Goal: Complete application form

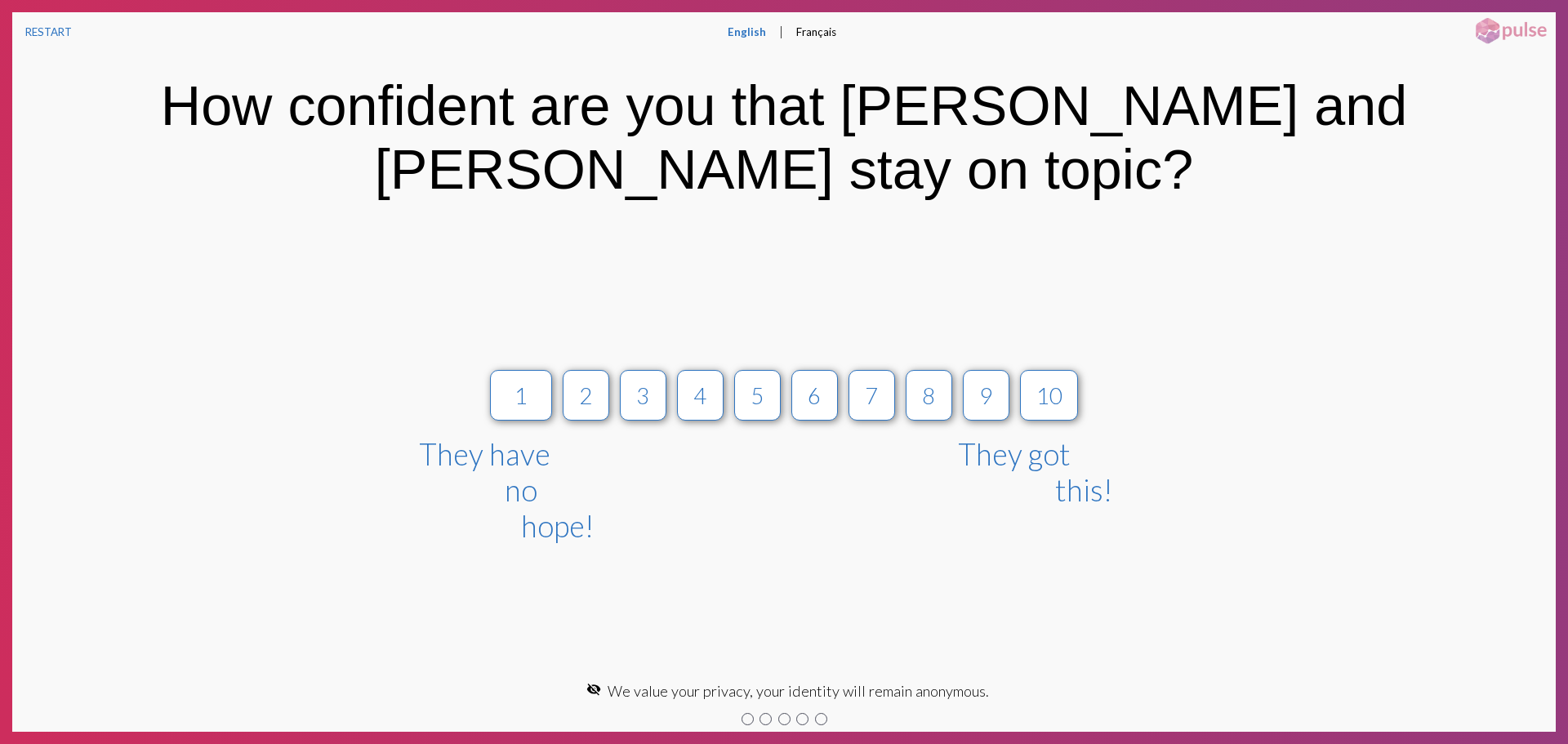
click at [863, 391] on div "7" at bounding box center [871, 449] width 57 height 189
click at [865, 382] on div "7" at bounding box center [872, 396] width 15 height 27
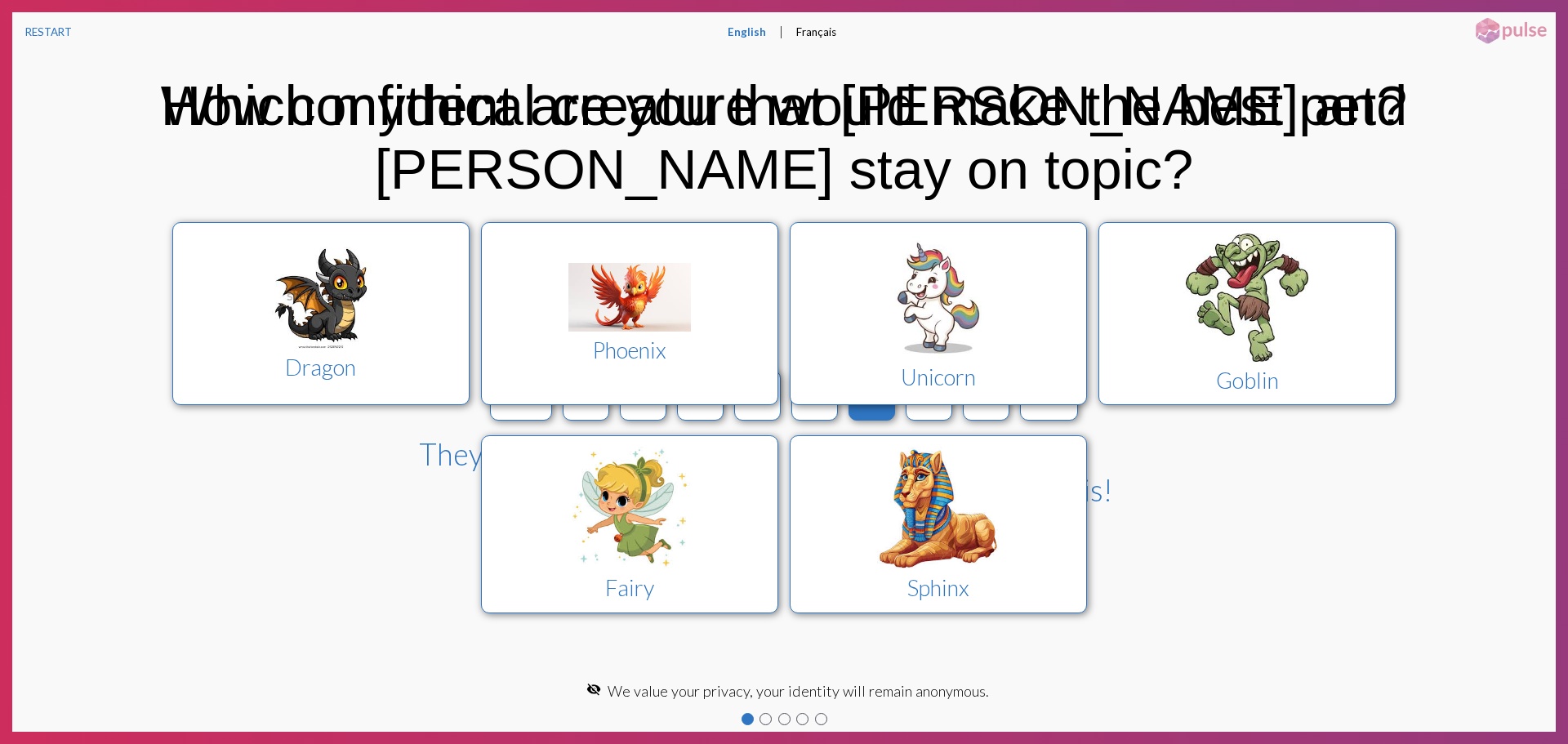
click at [865, 377] on div "Dragon Phoenix Unicorn Goblin Fairy Sphinx" at bounding box center [784, 418] width 1367 height 422
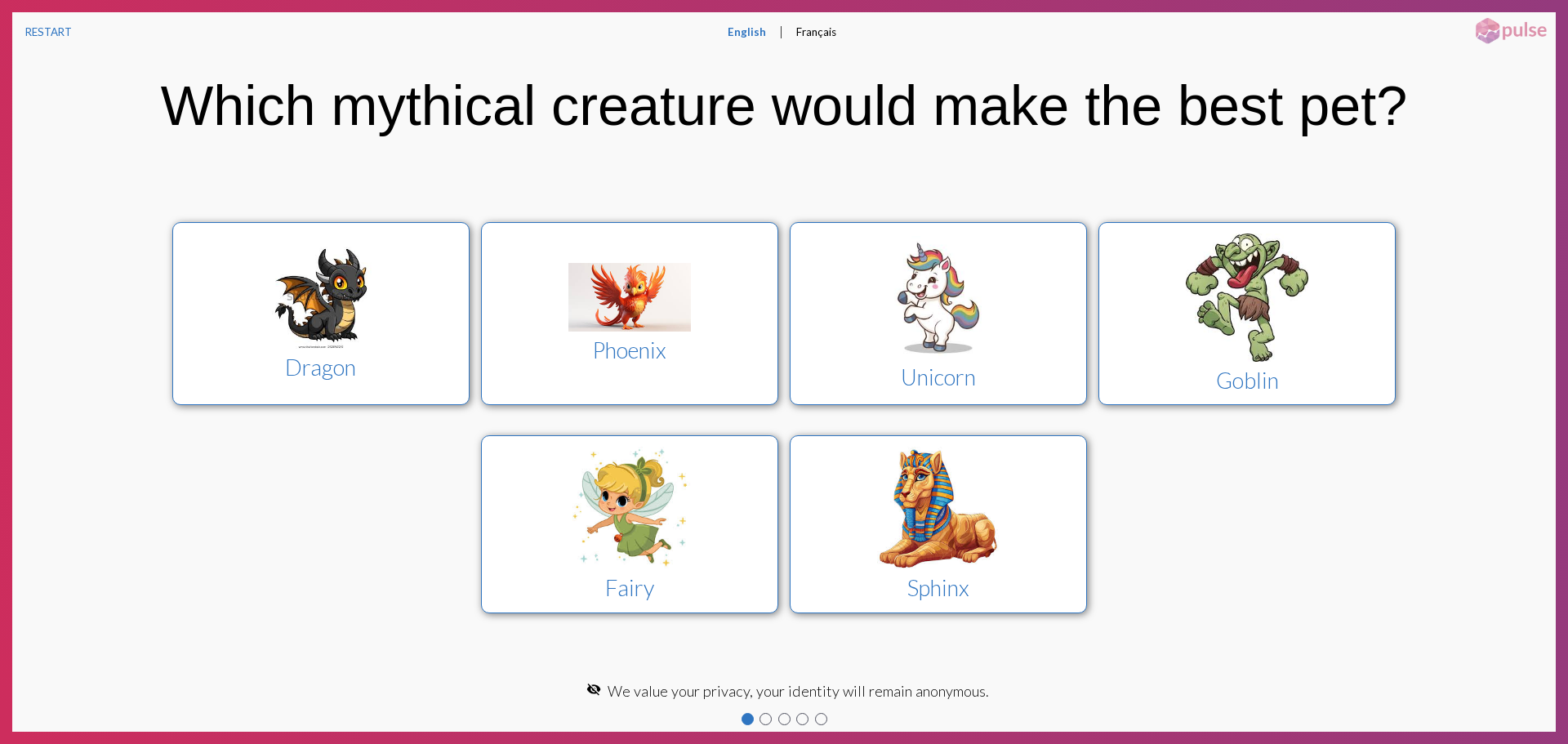
click at [865, 377] on div "Unicorn" at bounding box center [938, 377] width 266 height 27
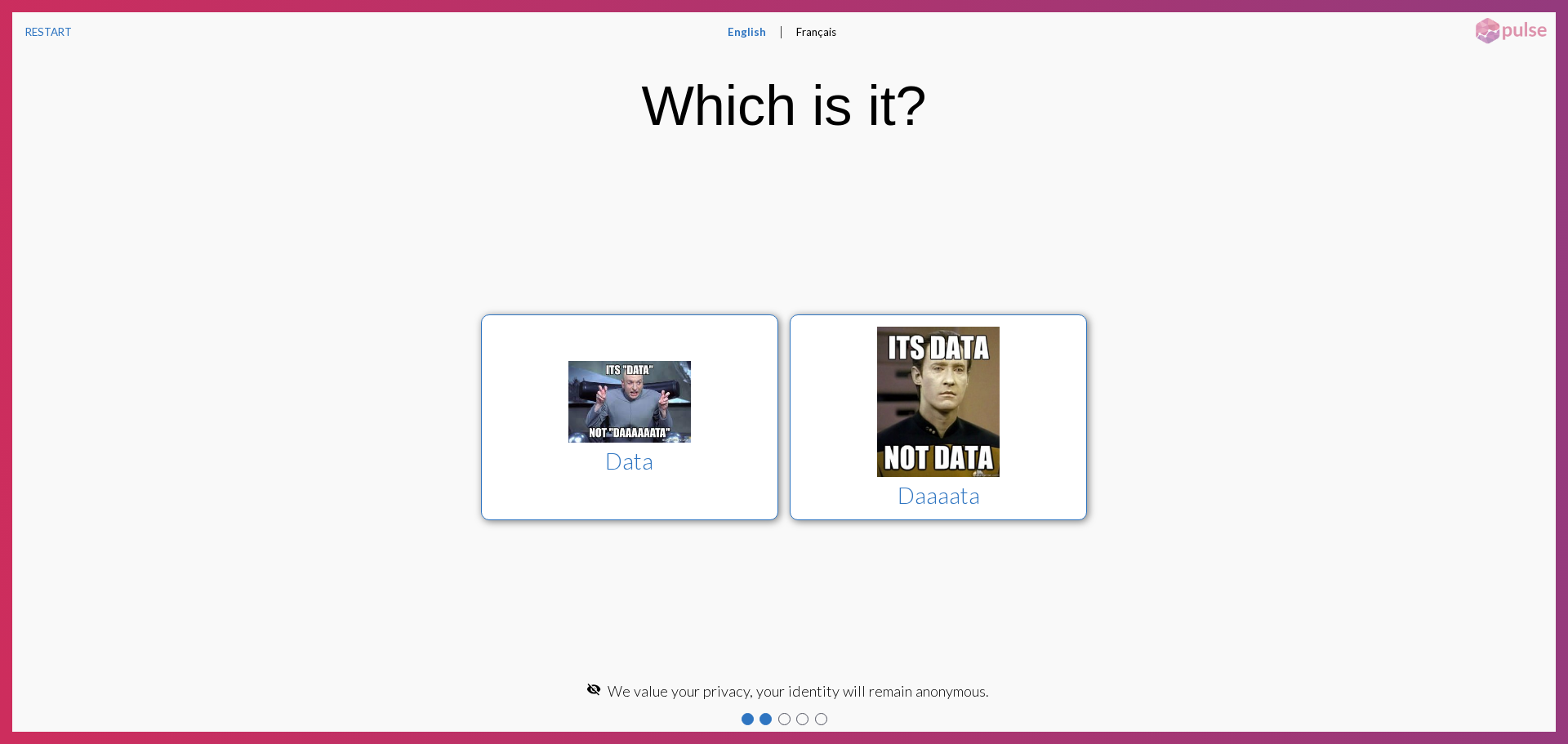
click at [865, 377] on div "Which mythical creature would make the best pet? Dragon Phoenix Unicorn Goblin …" at bounding box center [784, 363] width 1544 height 624
click at [865, 377] on div at bounding box center [938, 404] width 266 height 155
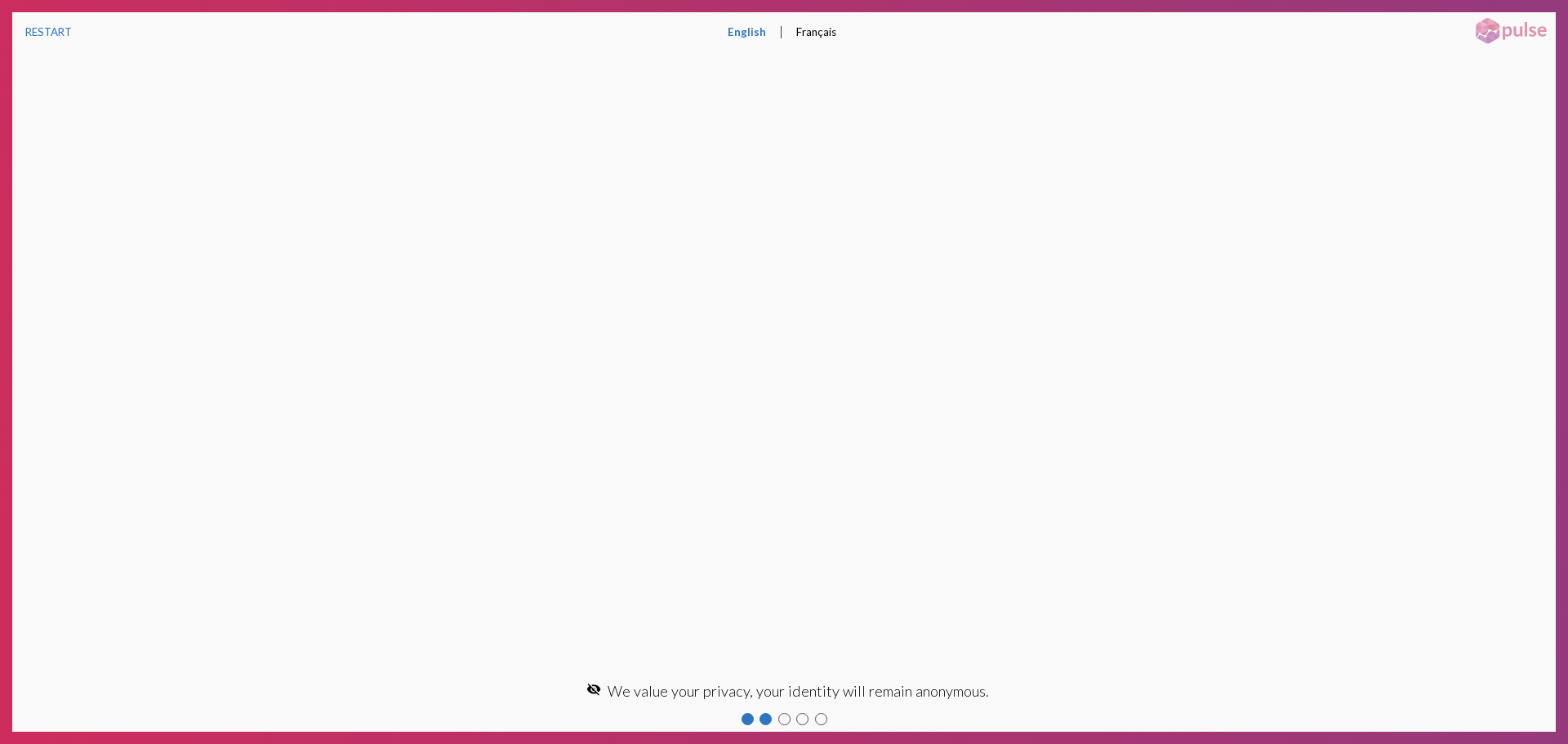
click at [865, 377] on div "Which is it? Data Daaaata keyboard_arrow_right Next" at bounding box center [784, 363] width 1544 height 624
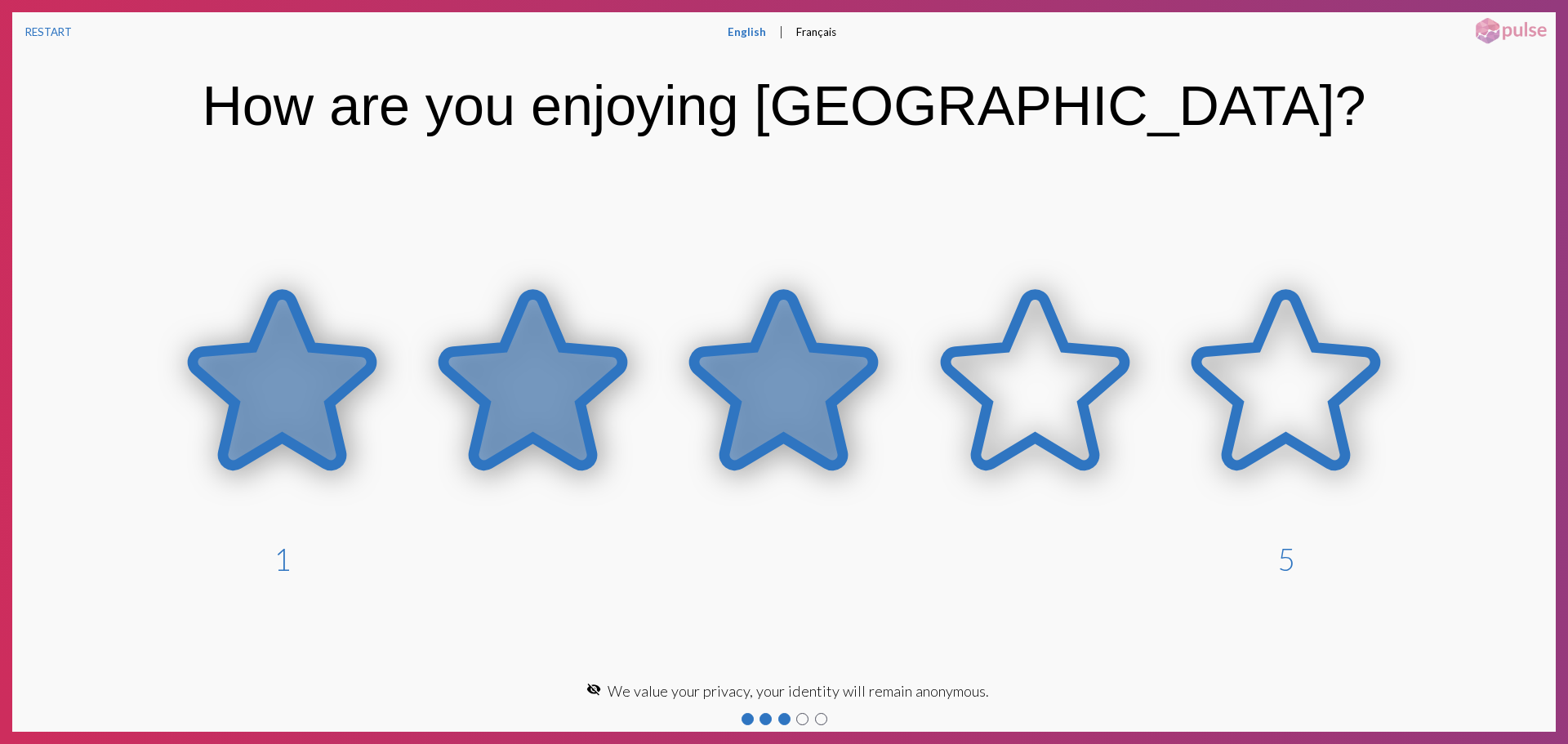
click at [865, 377] on icon at bounding box center [783, 380] width 179 height 170
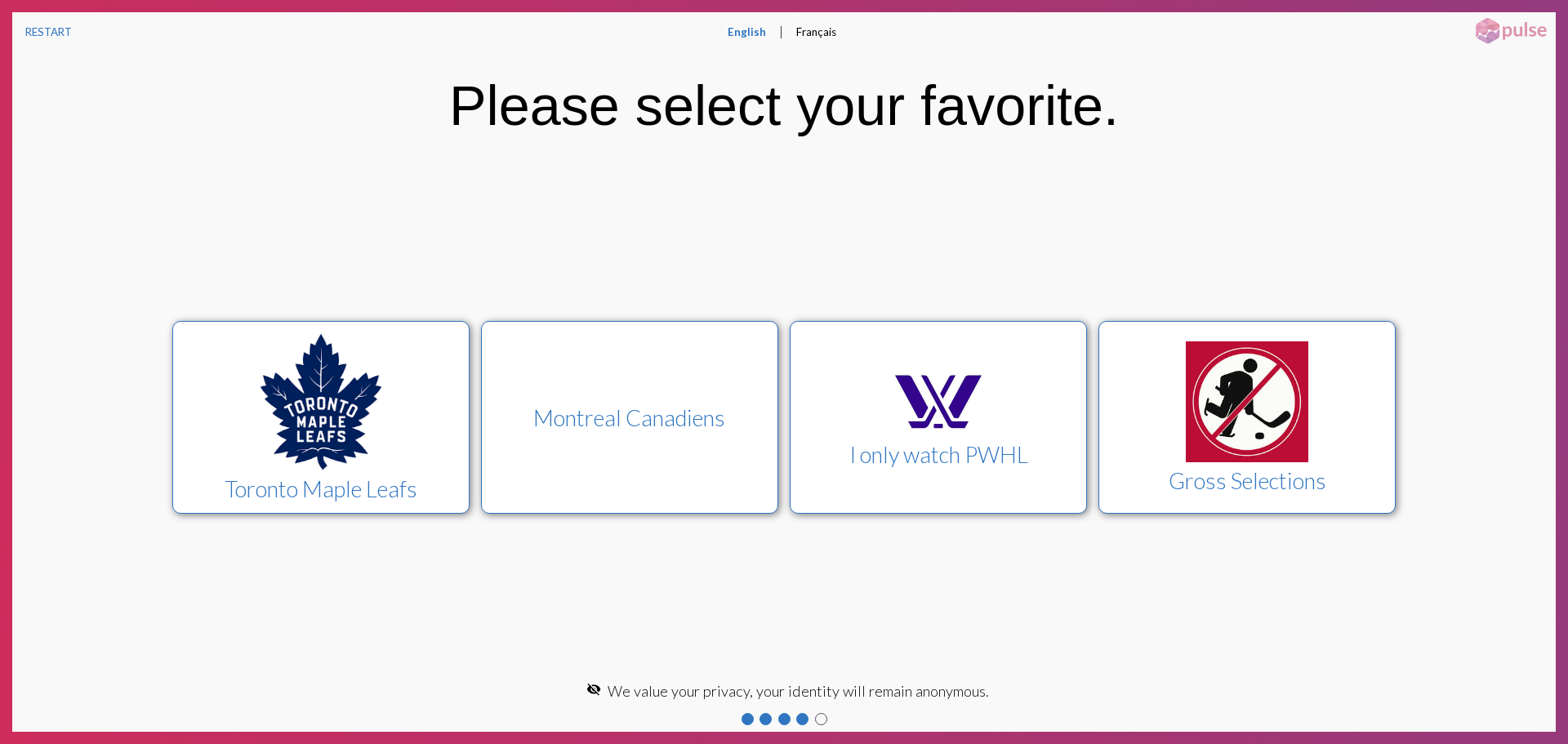
click at [739, 407] on div "Montreal Canadiens" at bounding box center [630, 418] width 266 height 27
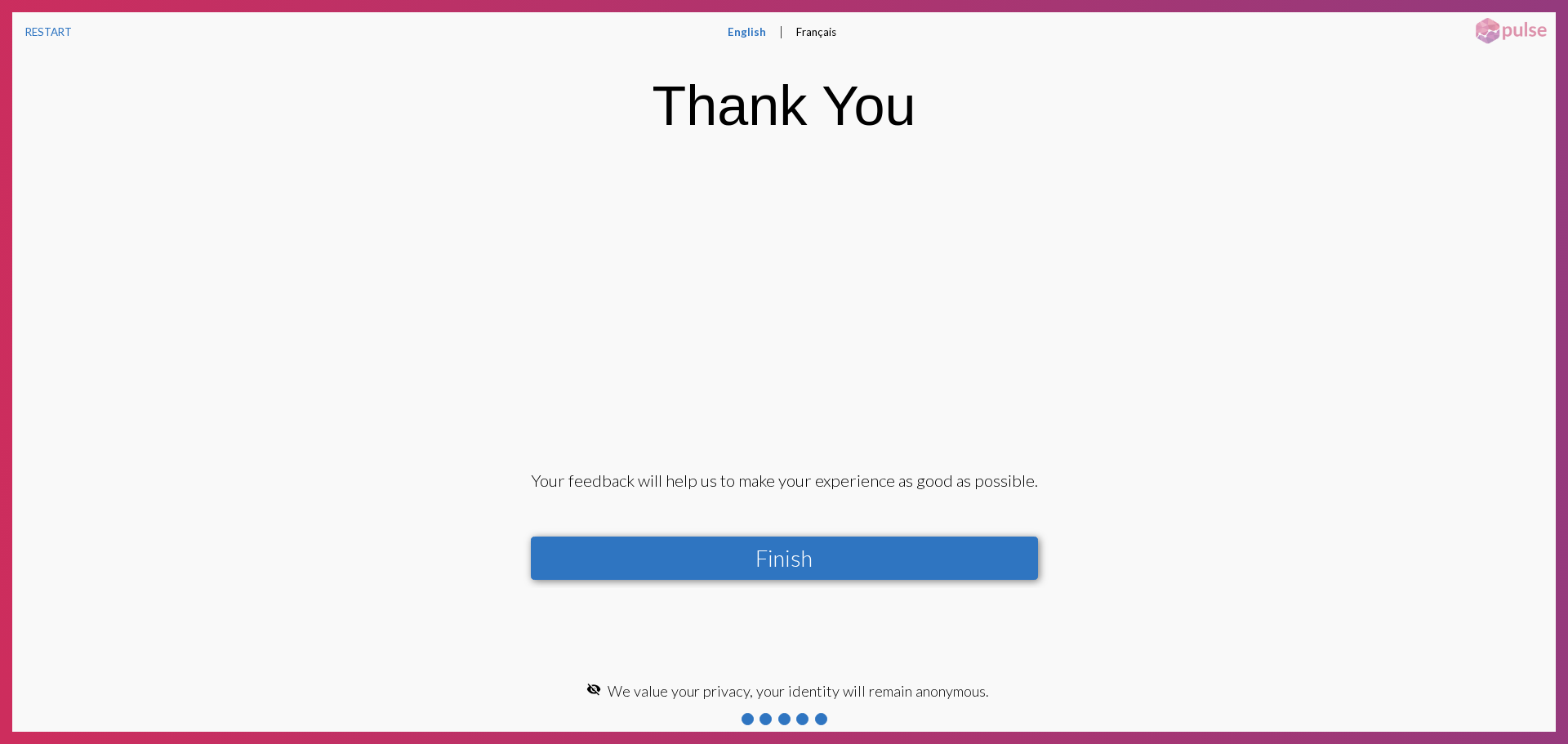
click at [771, 562] on button "Finish" at bounding box center [784, 558] width 507 height 44
